Goal: Task Accomplishment & Management: Complete application form

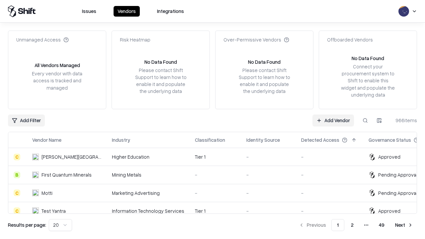
click at [333, 120] on link "Add Vendor" at bounding box center [334, 121] width 42 height 12
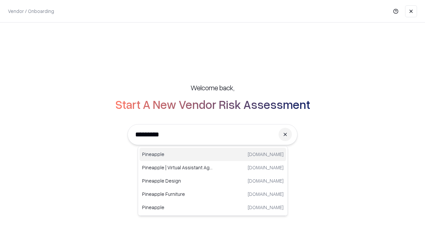
click at [213, 154] on div "Pineapple [DOMAIN_NAME]" at bounding box center [213, 154] width 147 height 13
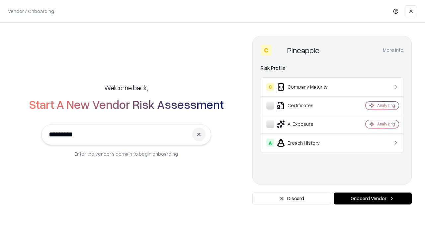
type input "*********"
click at [373, 199] on button "Onboard Vendor" at bounding box center [373, 199] width 78 height 12
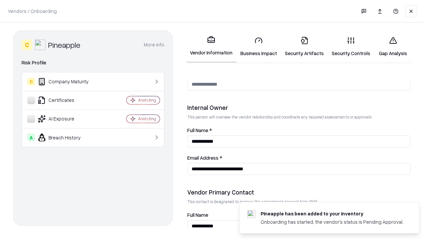
scroll to position [344, 0]
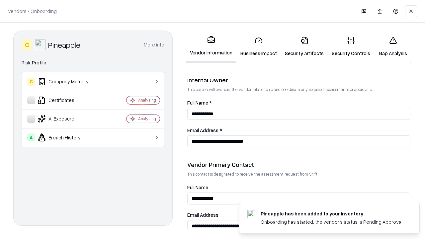
click at [259, 47] on link "Business Impact" at bounding box center [259, 46] width 45 height 31
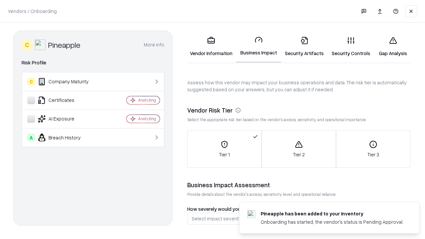
click at [393, 47] on link "Gap Analysis" at bounding box center [393, 46] width 38 height 31
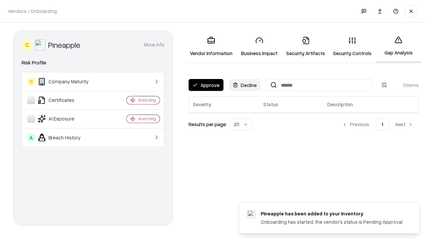
click at [206, 85] on button "Approve" at bounding box center [206, 85] width 35 height 12
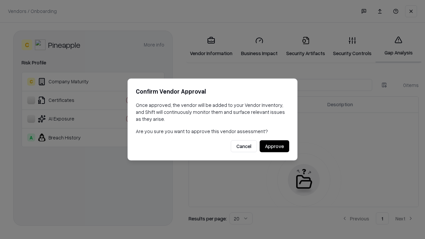
click at [274, 146] on button "Approve" at bounding box center [275, 147] width 30 height 12
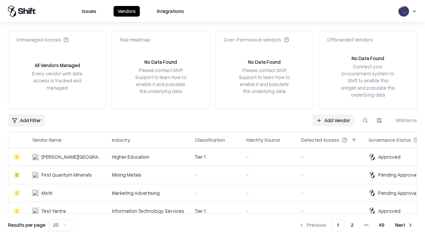
type input "*********"
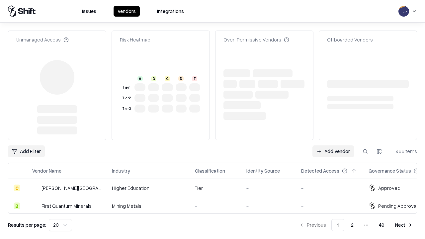
click at [333, 146] on link "Add Vendor" at bounding box center [334, 152] width 42 height 12
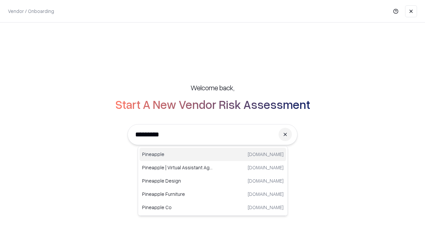
click at [213, 154] on div "Pineapple [DOMAIN_NAME]" at bounding box center [213, 154] width 147 height 13
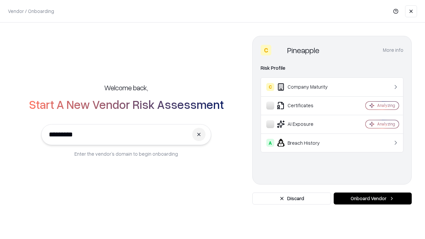
type input "*********"
click at [373, 199] on button "Onboard Vendor" at bounding box center [373, 199] width 78 height 12
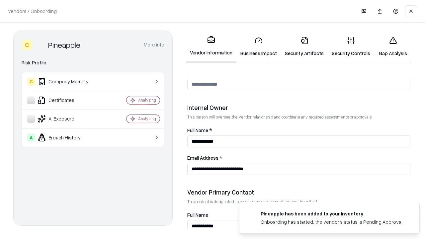
scroll to position [344, 0]
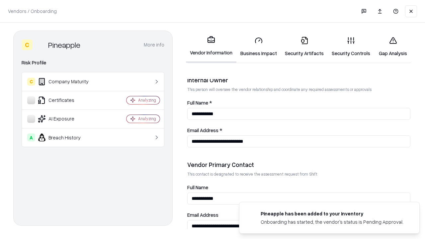
click at [393, 47] on link "Gap Analysis" at bounding box center [393, 46] width 38 height 31
